Goal: Communication & Community: Participate in discussion

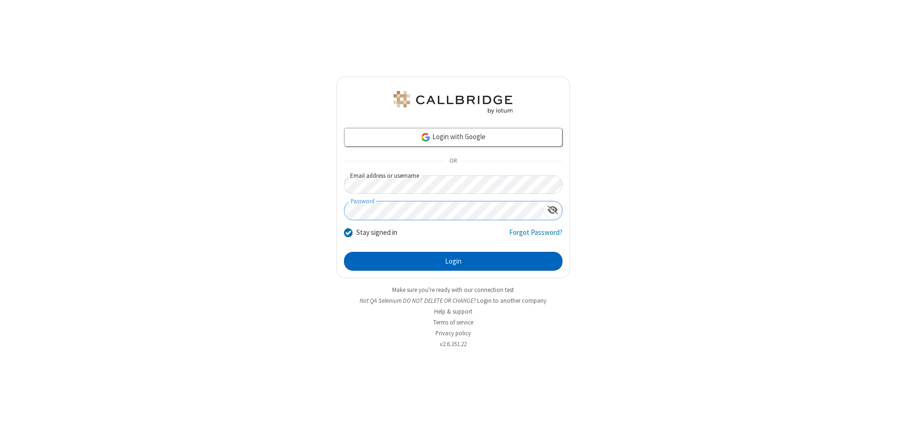
click at [453, 261] on button "Login" at bounding box center [453, 261] width 218 height 19
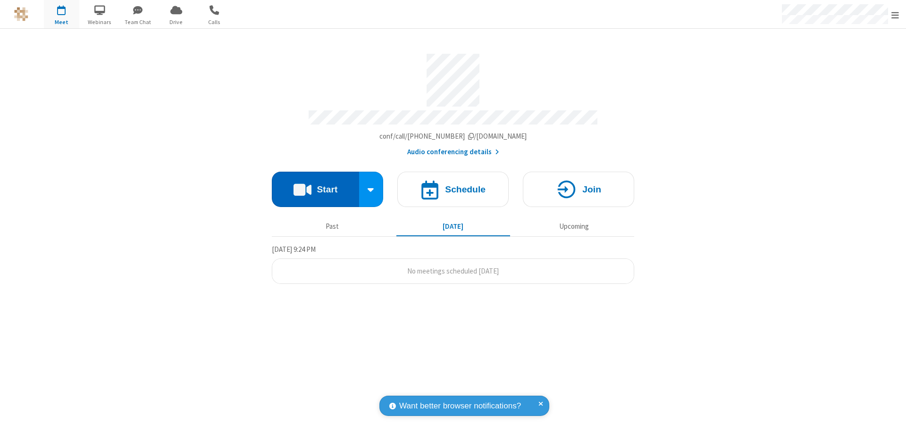
click at [315, 185] on button "Start" at bounding box center [315, 189] width 87 height 35
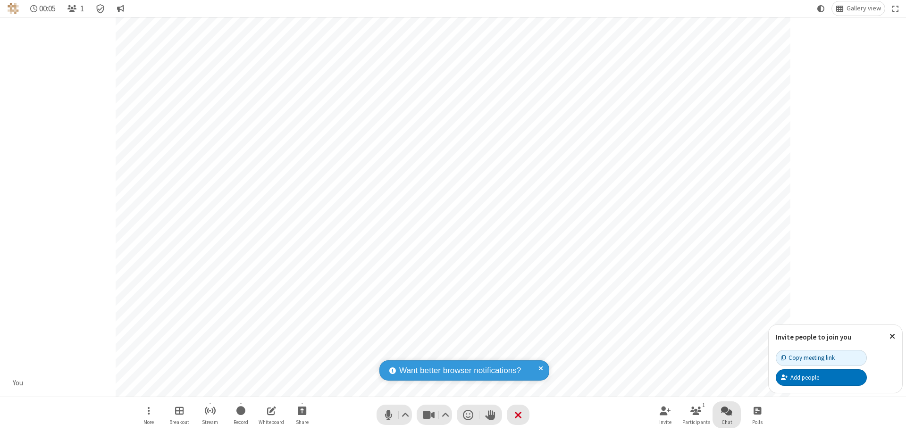
click at [726, 410] on span "Open chat" at bounding box center [726, 411] width 11 height 12
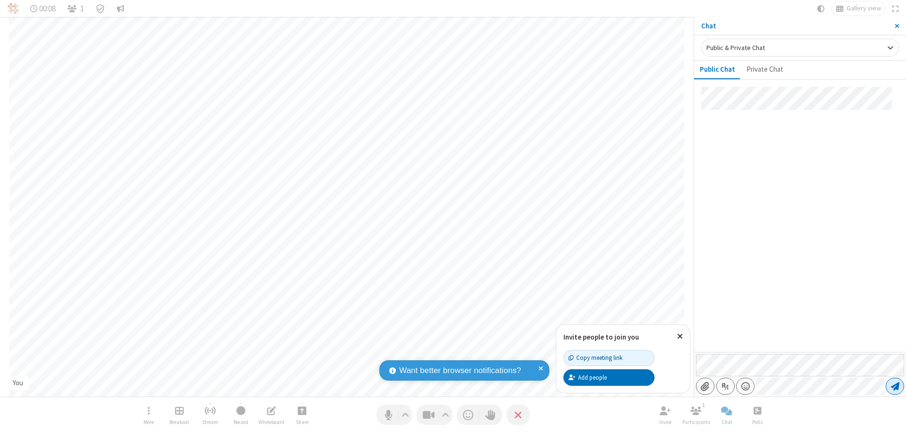
click at [894, 386] on span "Send message" at bounding box center [895, 386] width 8 height 9
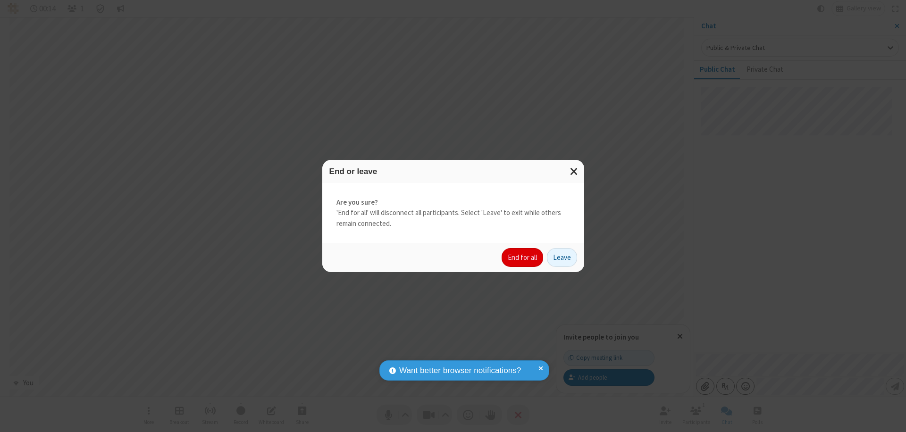
click at [523, 258] on button "End for all" at bounding box center [522, 257] width 42 height 19
